Goal: Check status: Check status

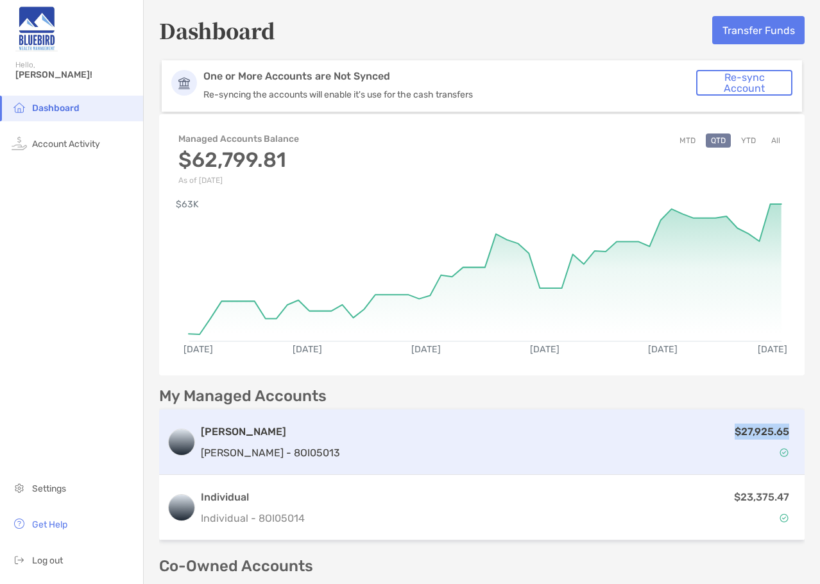
drag, startPoint x: 723, startPoint y: 429, endPoint x: 781, endPoint y: 428, distance: 57.8
click at [781, 428] on div "$27,925.65" at bounding box center [571, 442] width 452 height 37
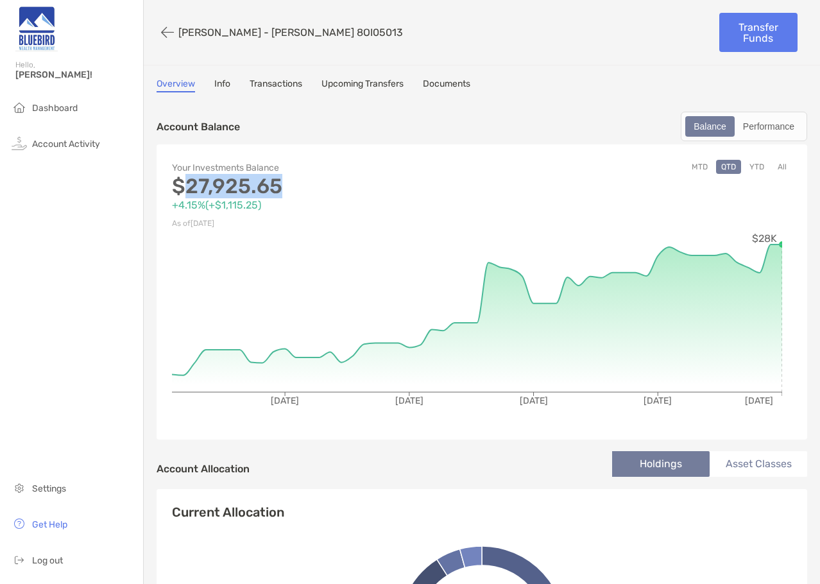
drag, startPoint x: 284, startPoint y: 183, endPoint x: 188, endPoint y: 194, distance: 96.9
click at [188, 194] on p "$27,925.65" at bounding box center [327, 186] width 310 height 16
copy p "27,925.65"
click at [171, 36] on button "button" at bounding box center [168, 33] width 22 height 24
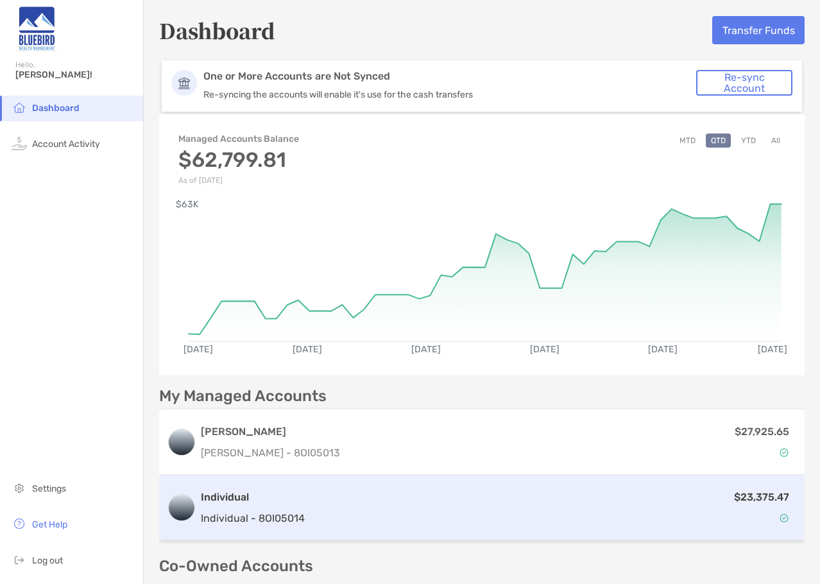
click at [752, 499] on p "$23,375.47" at bounding box center [761, 497] width 55 height 16
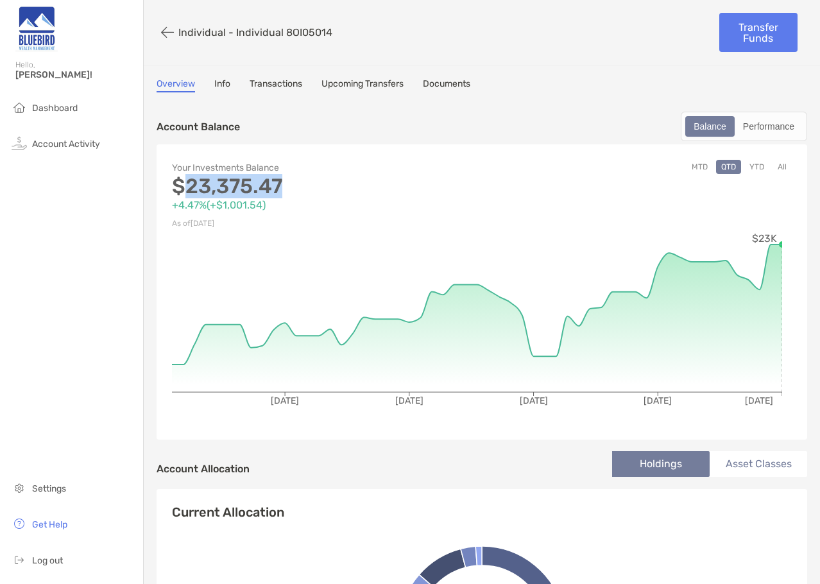
drag, startPoint x: 291, startPoint y: 186, endPoint x: 191, endPoint y: 186, distance: 99.5
click at [191, 186] on p "$23,375.47" at bounding box center [327, 186] width 310 height 16
copy p "23,375.47"
click at [166, 32] on button "button" at bounding box center [168, 33] width 22 height 24
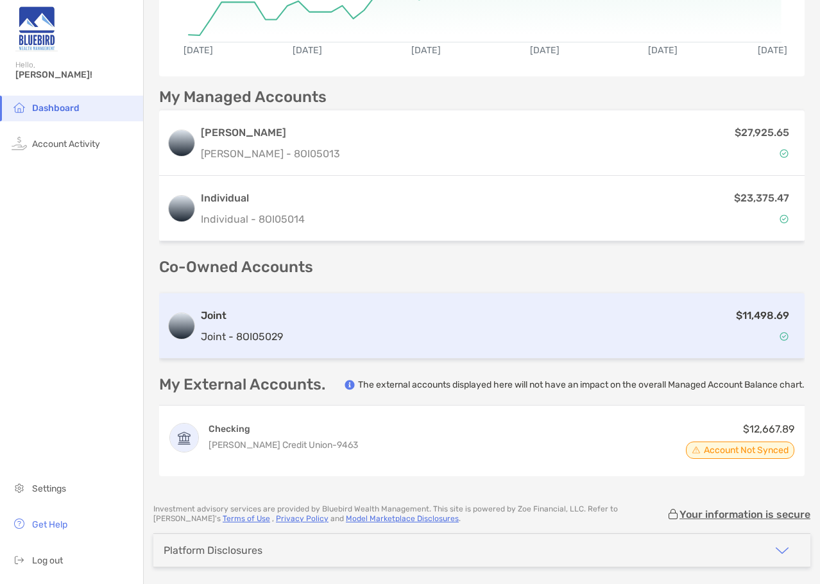
scroll to position [321, 0]
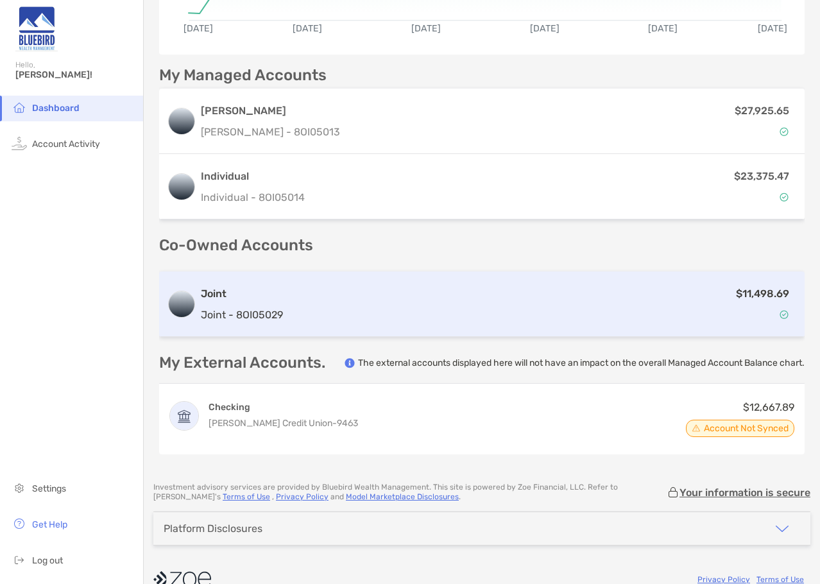
click at [741, 291] on p "$11,498.69" at bounding box center [762, 294] width 53 height 16
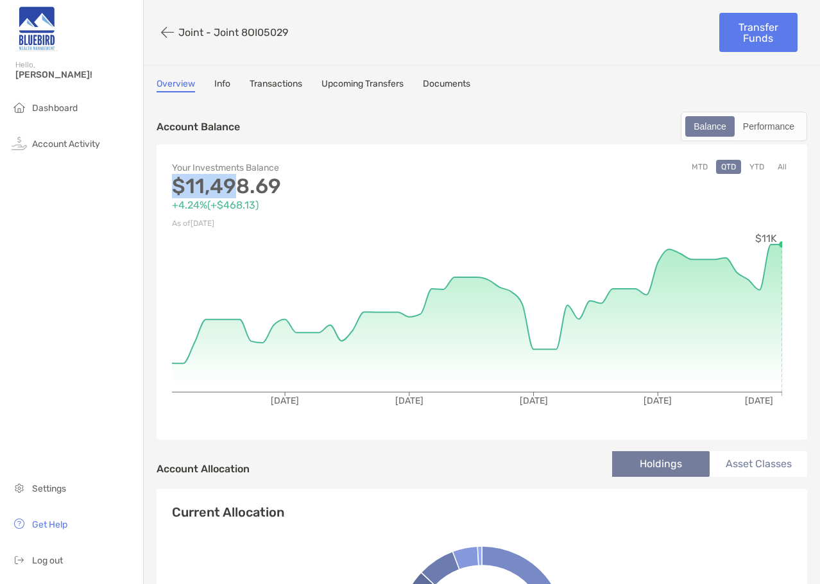
drag, startPoint x: 287, startPoint y: 175, endPoint x: 241, endPoint y: 186, distance: 47.3
click at [241, 186] on div "Your Investments Balance $11,498.69 +4.24% ( +$468.13 ) As of [DATE]" at bounding box center [327, 196] width 310 height 72
click at [294, 186] on p "$11,498.69" at bounding box center [327, 186] width 310 height 16
drag, startPoint x: 186, startPoint y: 186, endPoint x: 275, endPoint y: 184, distance: 89.2
click at [275, 184] on p "$11,498.69" at bounding box center [327, 186] width 310 height 16
